Goal: Find specific page/section: Find specific page/section

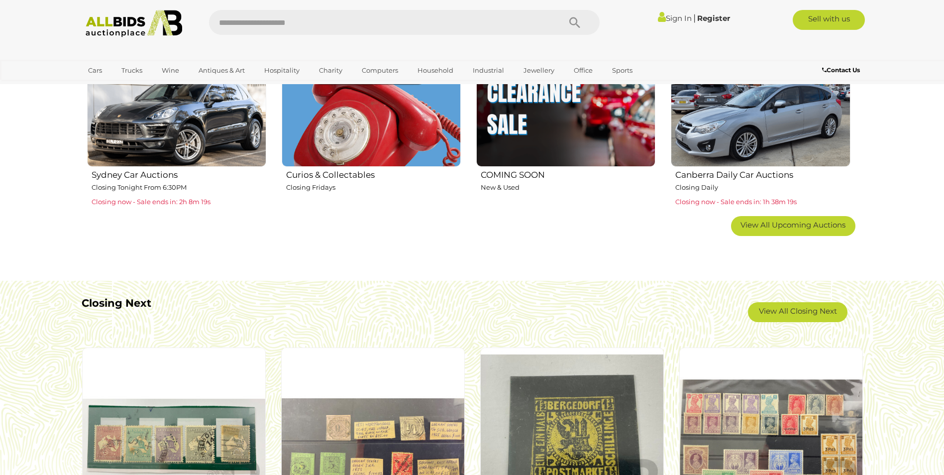
scroll to position [709, 0]
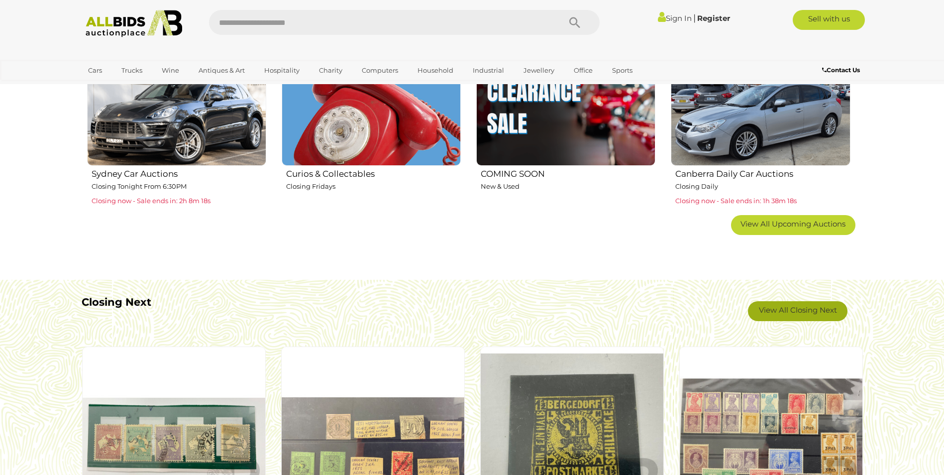
click at [807, 314] on link "View All Closing Next" at bounding box center [798, 311] width 100 height 20
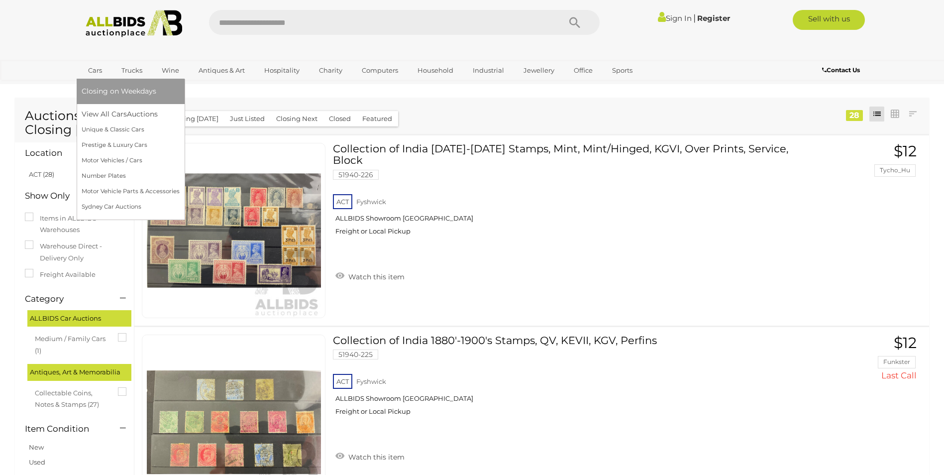
click at [92, 63] on link "Cars" at bounding box center [95, 70] width 27 height 16
click at [95, 115] on link "View All Cars Auctions" at bounding box center [131, 114] width 98 height 15
